Goal: Information Seeking & Learning: Check status

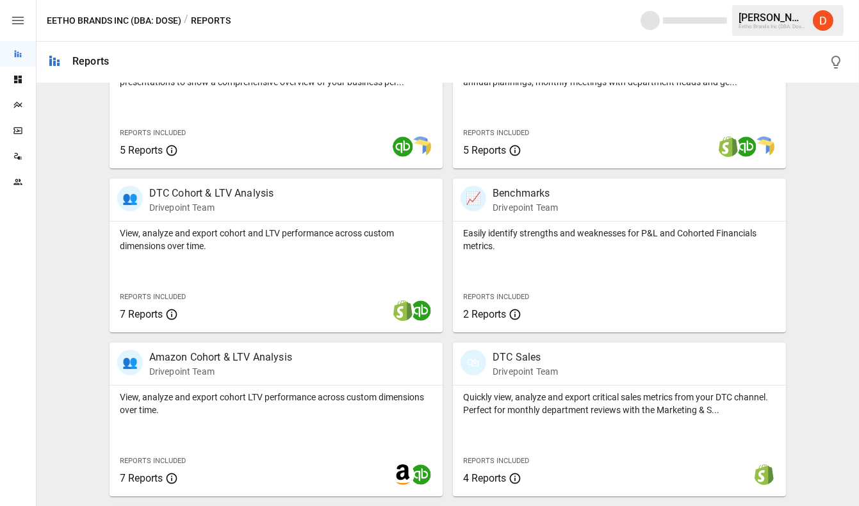
scroll to position [490, 0]
click at [217, 190] on p "DTC Cohort & LTV Analysis" at bounding box center [211, 193] width 125 height 15
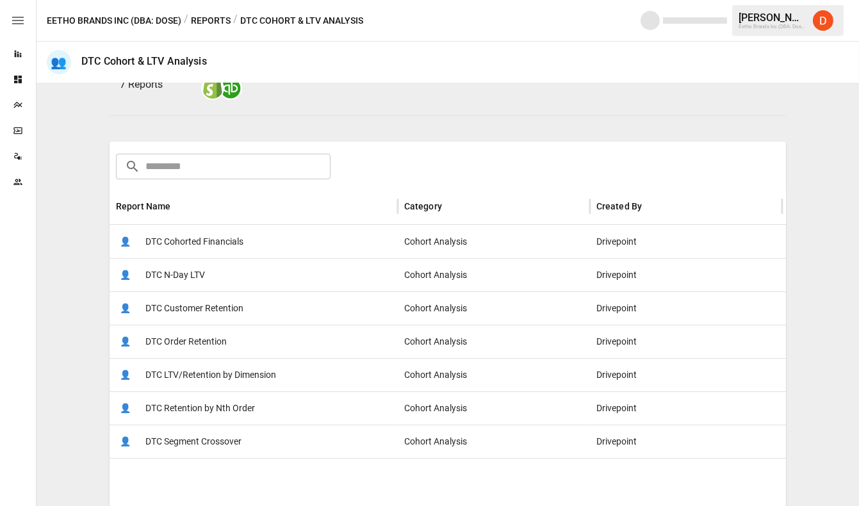
scroll to position [140, 0]
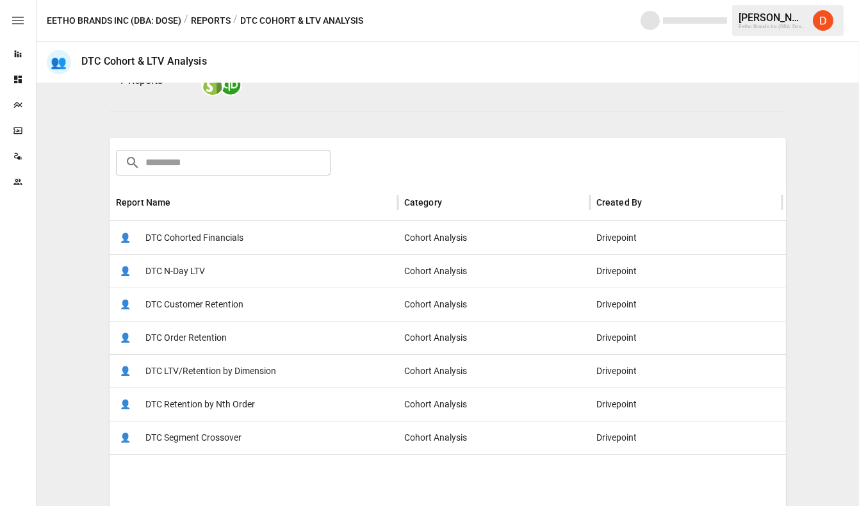
click at [195, 300] on span "DTC Customer Retention" at bounding box center [194, 304] width 98 height 33
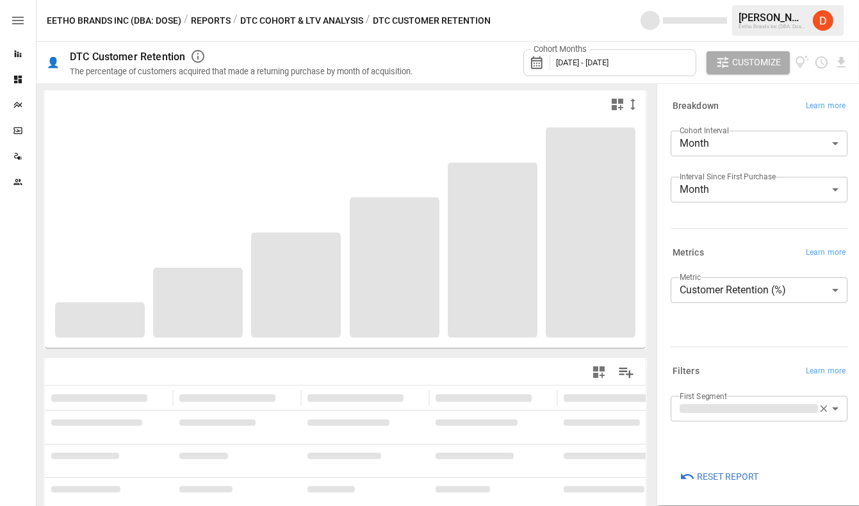
click at [608, 58] on span "[DATE] - [DATE]" at bounding box center [582, 63] width 52 height 10
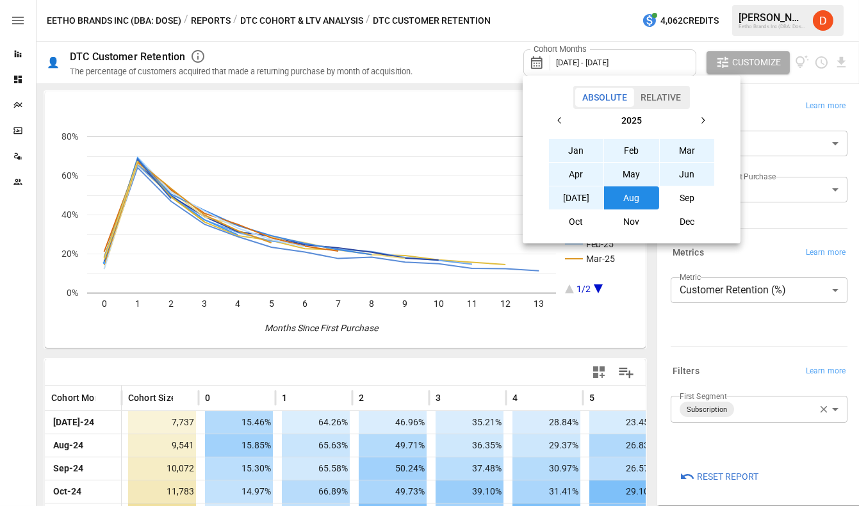
click at [560, 118] on icon "button" at bounding box center [559, 120] width 10 height 10
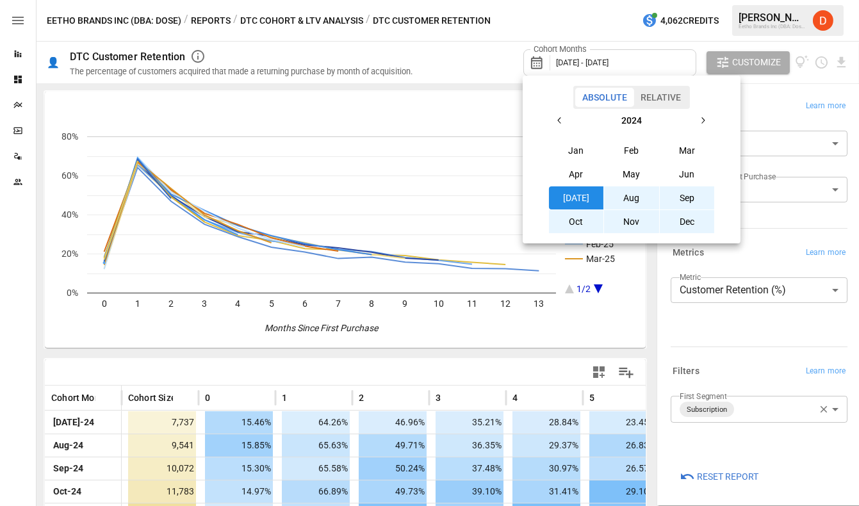
click at [576, 198] on button "[DATE]" at bounding box center [576, 197] width 55 height 23
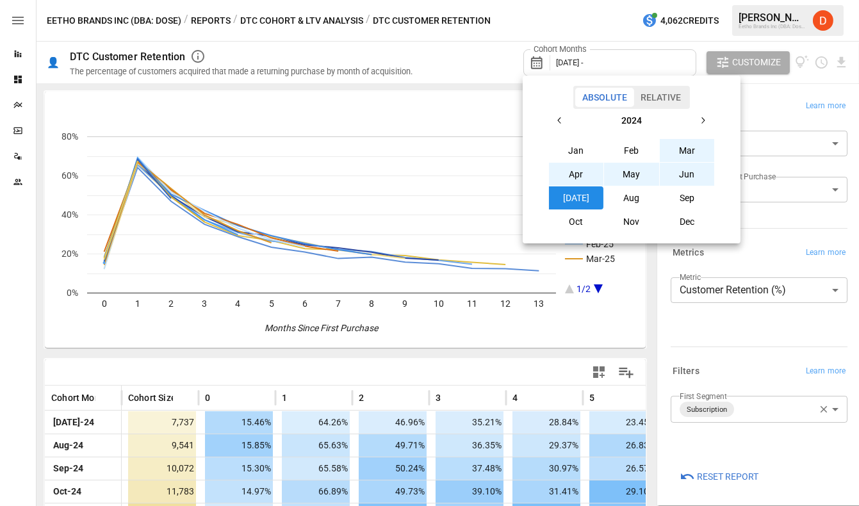
click at [701, 120] on icon "button" at bounding box center [702, 120] width 10 height 10
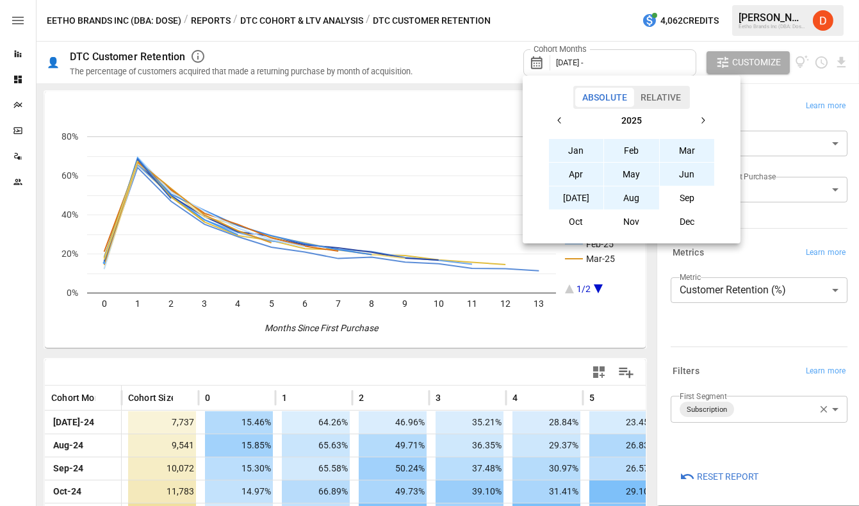
click at [635, 202] on button "Aug" at bounding box center [631, 197] width 55 height 23
click at [480, 56] on div at bounding box center [429, 253] width 859 height 506
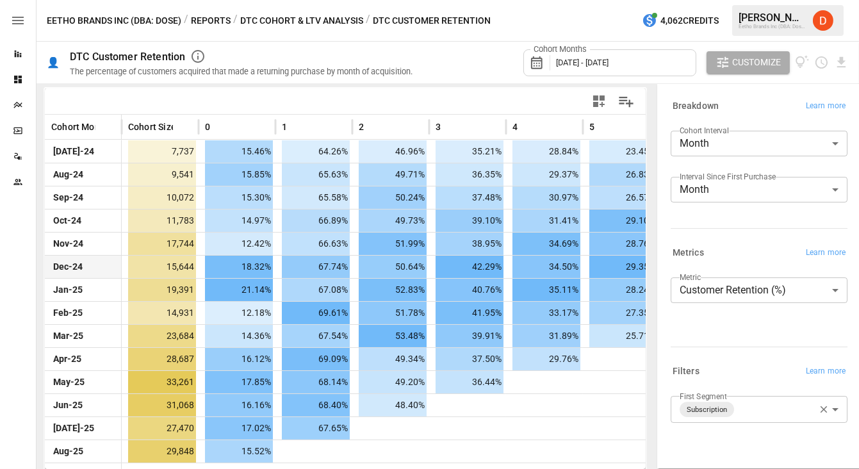
click at [776, 0] on body "Reports Dashboards Plans SmartModel ™ Data Sources Team Eetho Brands Inc (DBA: …" at bounding box center [429, 0] width 859 height 0
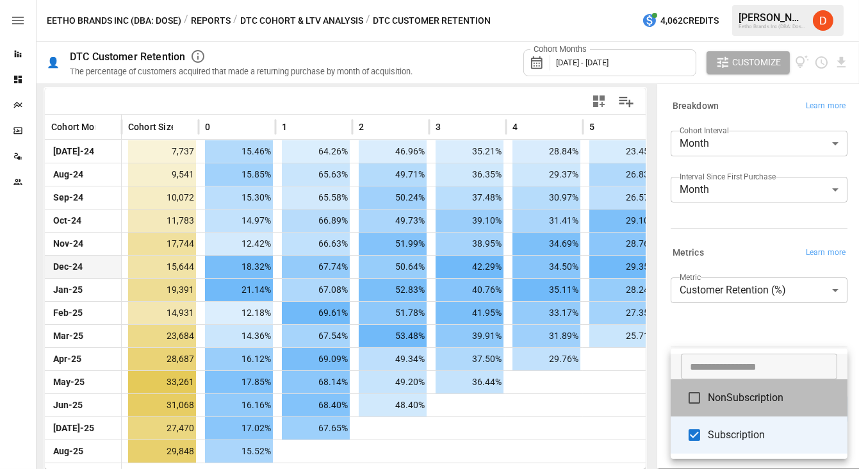
click at [738, 407] on li "NonSubscription" at bounding box center [758, 397] width 177 height 37
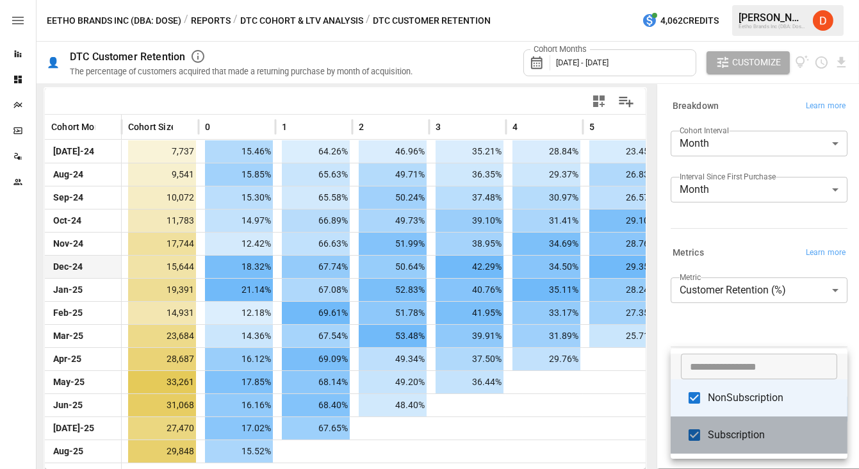
click at [736, 437] on span "Subscription" at bounding box center [771, 434] width 129 height 15
type input "**********"
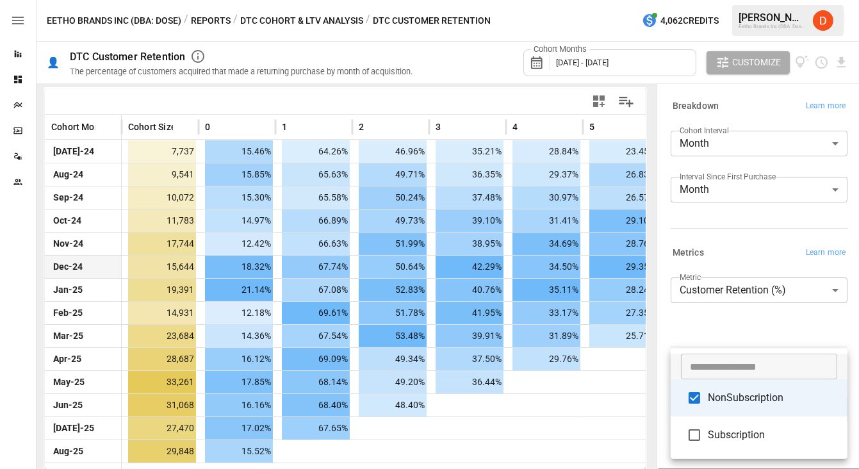
scroll to position [271, 0]
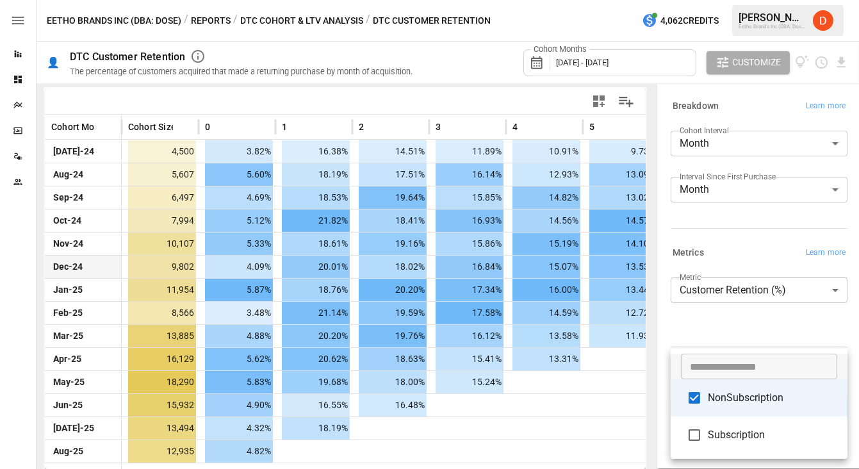
click at [387, 301] on div at bounding box center [429, 234] width 859 height 469
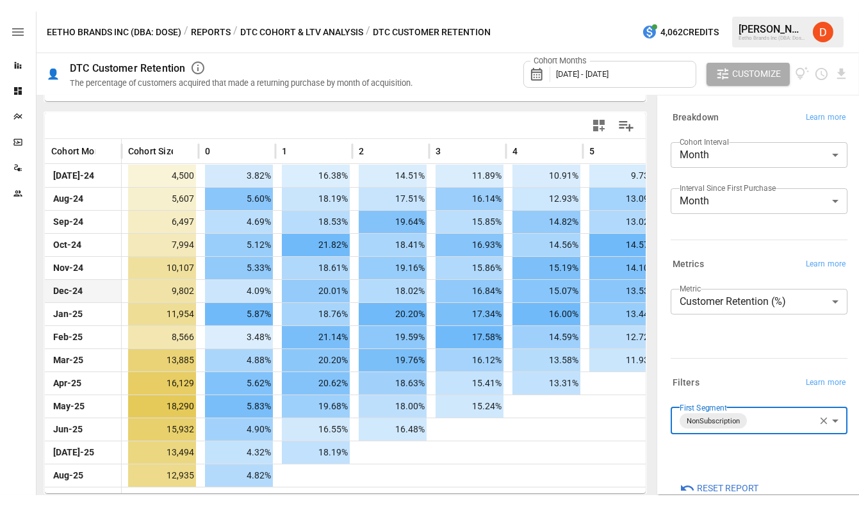
scroll to position [234, 0]
